Goal: Information Seeking & Learning: Learn about a topic

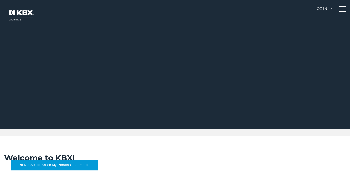
click at [0, 0] on link "About Us" at bounding box center [0, 0] width 0 height 0
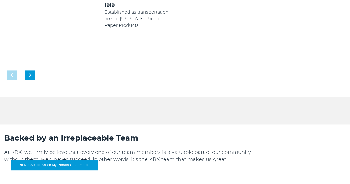
scroll to position [332, 0]
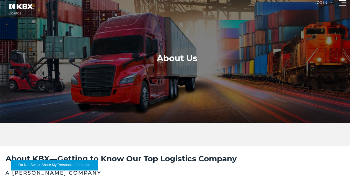
scroll to position [0, 0]
